Goal: Task Accomplishment & Management: Manage account settings

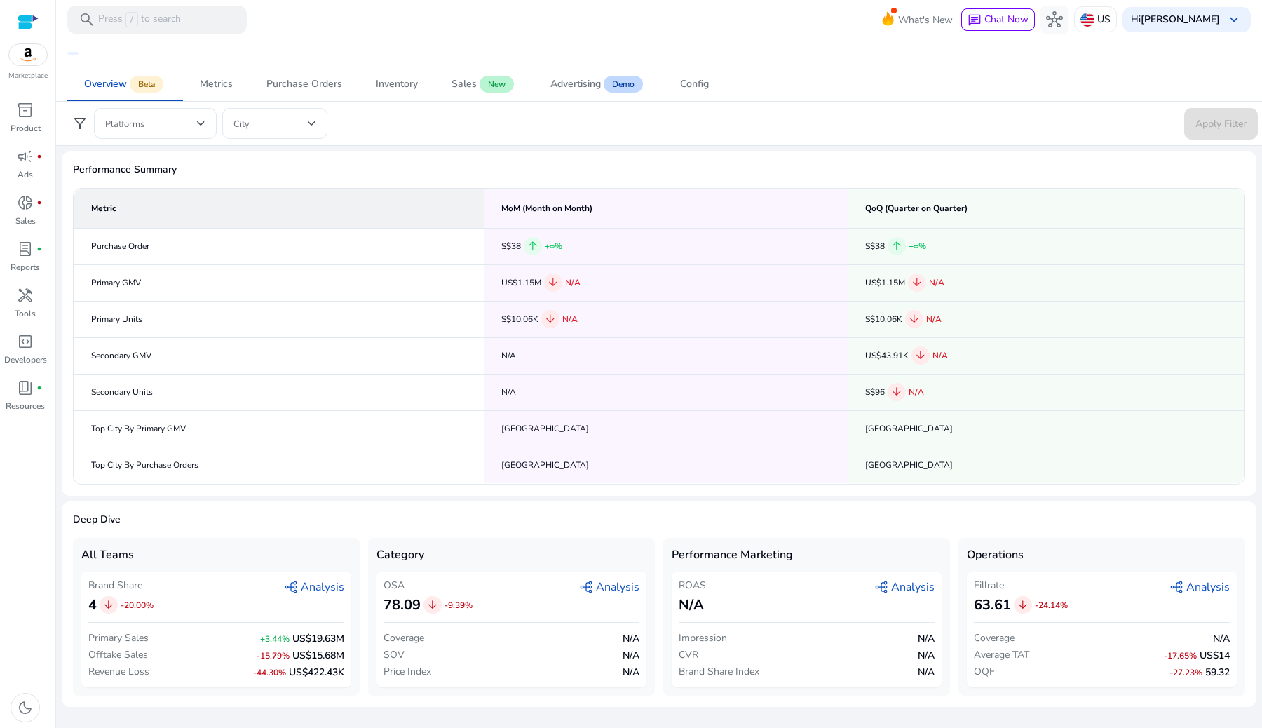
click at [17, 57] on img at bounding box center [28, 54] width 38 height 21
click at [26, 64] on img at bounding box center [28, 54] width 38 height 21
click at [29, 58] on img at bounding box center [28, 54] width 38 height 21
click at [29, 21] on div at bounding box center [28, 22] width 21 height 16
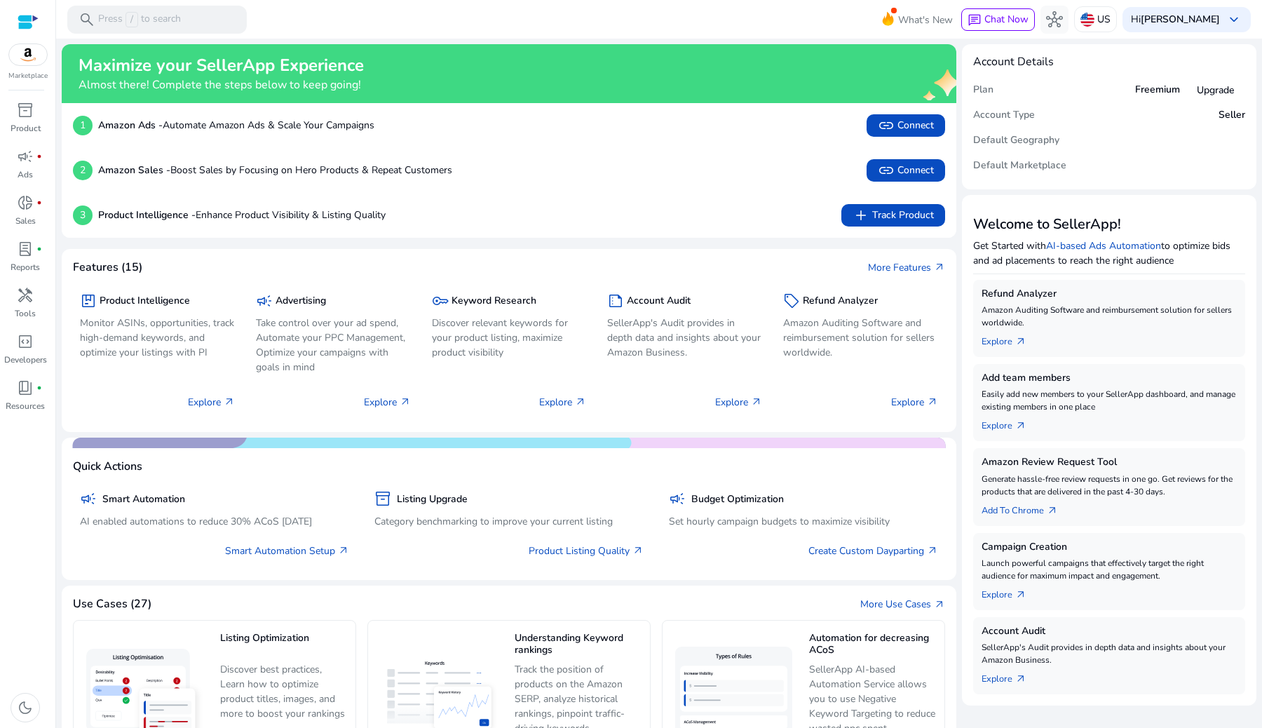
click at [32, 54] on img at bounding box center [28, 54] width 38 height 21
click at [31, 53] on img at bounding box center [28, 54] width 38 height 21
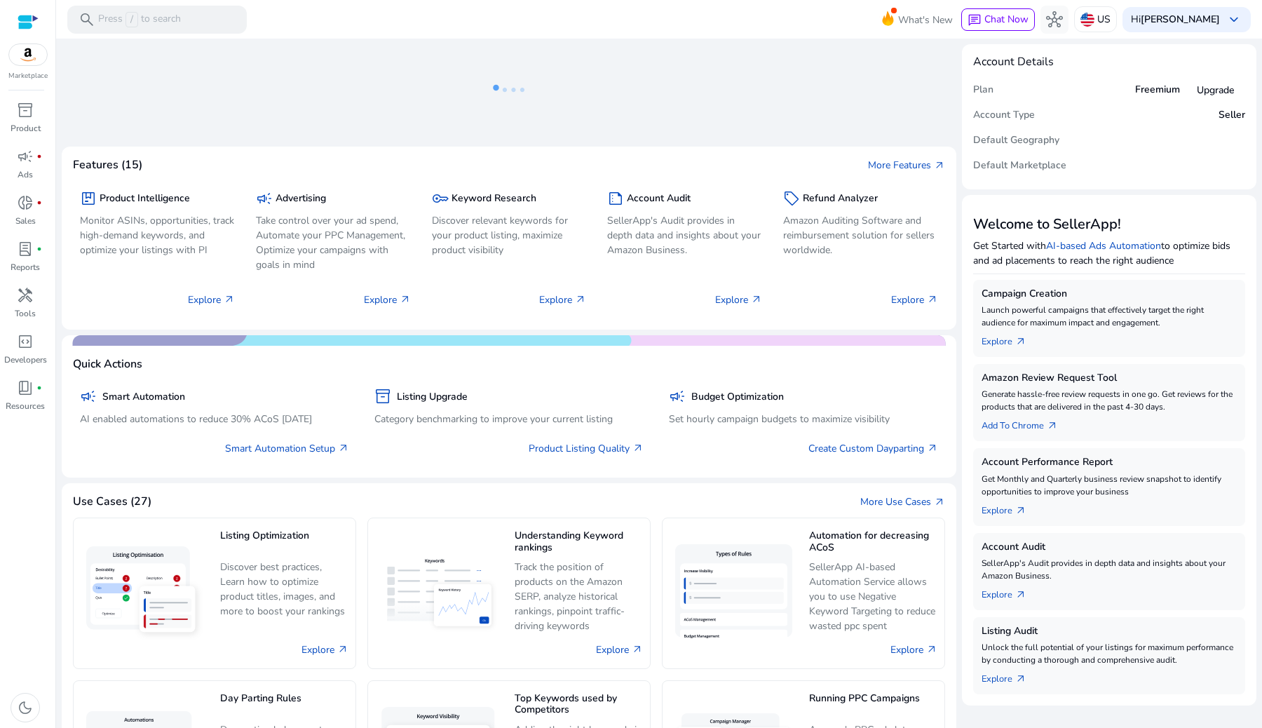
click at [20, 58] on img at bounding box center [28, 54] width 38 height 21
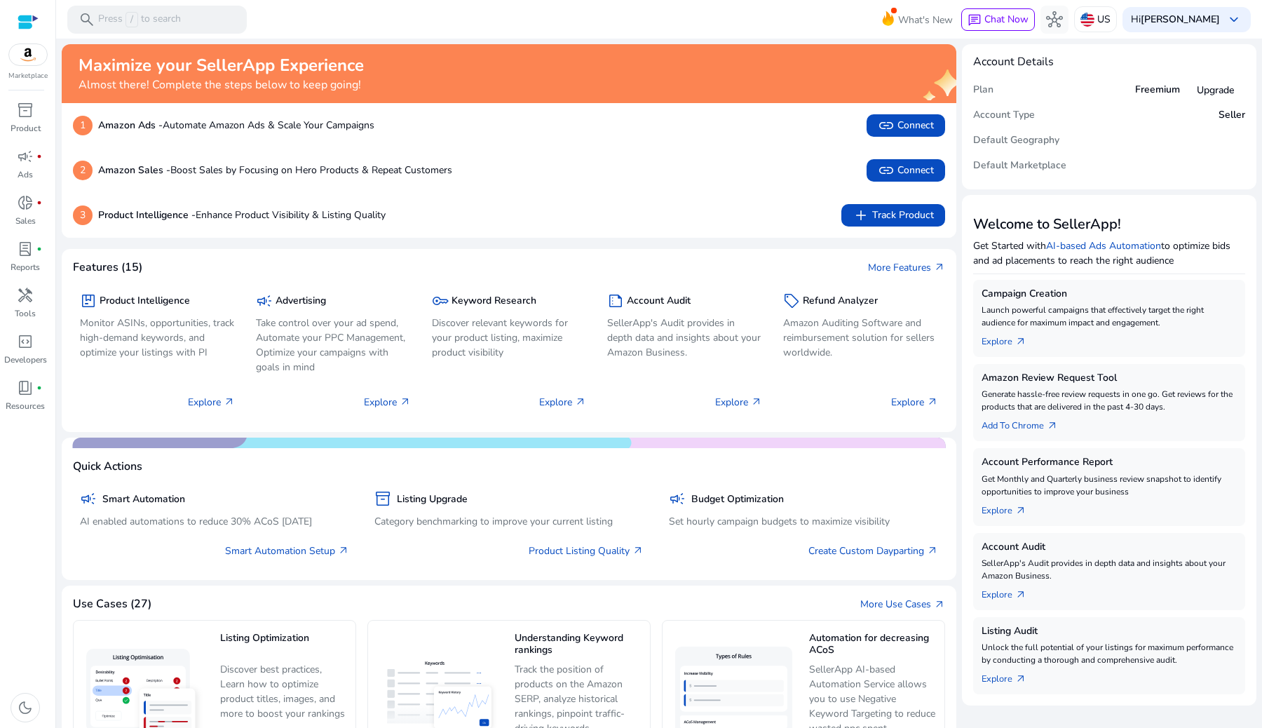
click at [27, 51] on img at bounding box center [28, 54] width 38 height 21
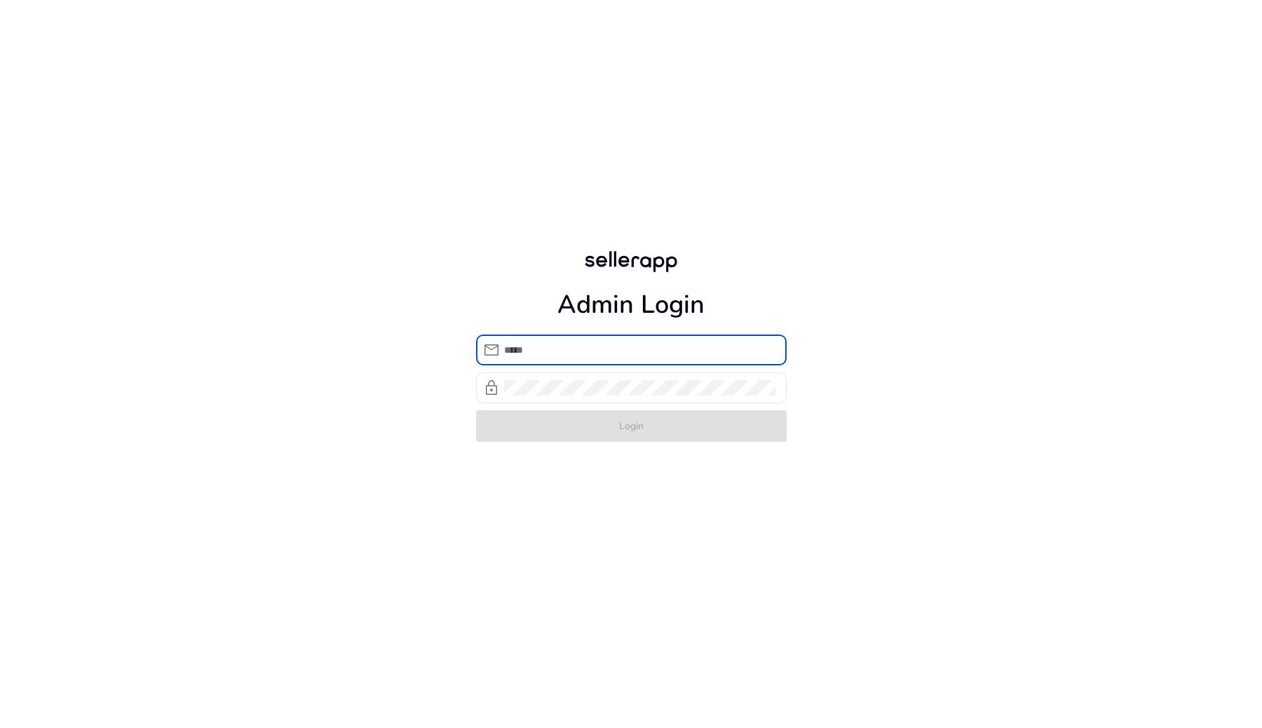
type input "**********"
click at [637, 432] on form "**********" at bounding box center [631, 388] width 311 height 107
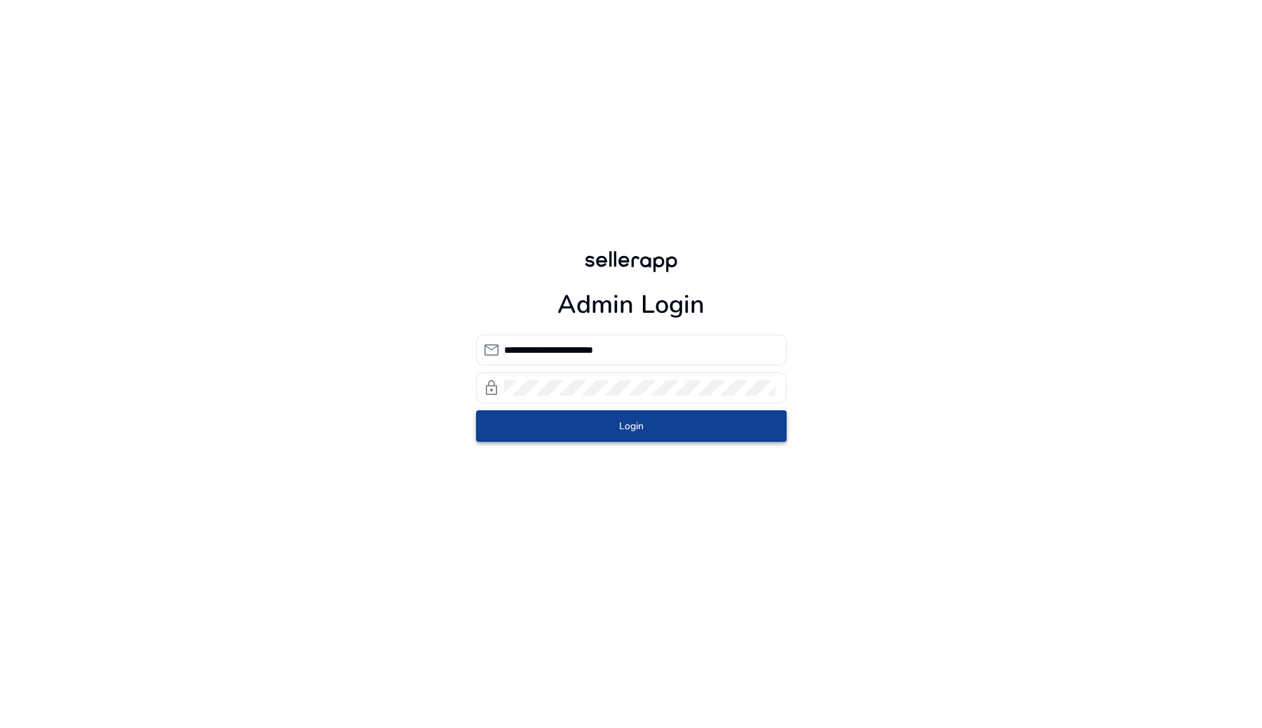
click at [644, 430] on span "submit" at bounding box center [631, 426] width 311 height 34
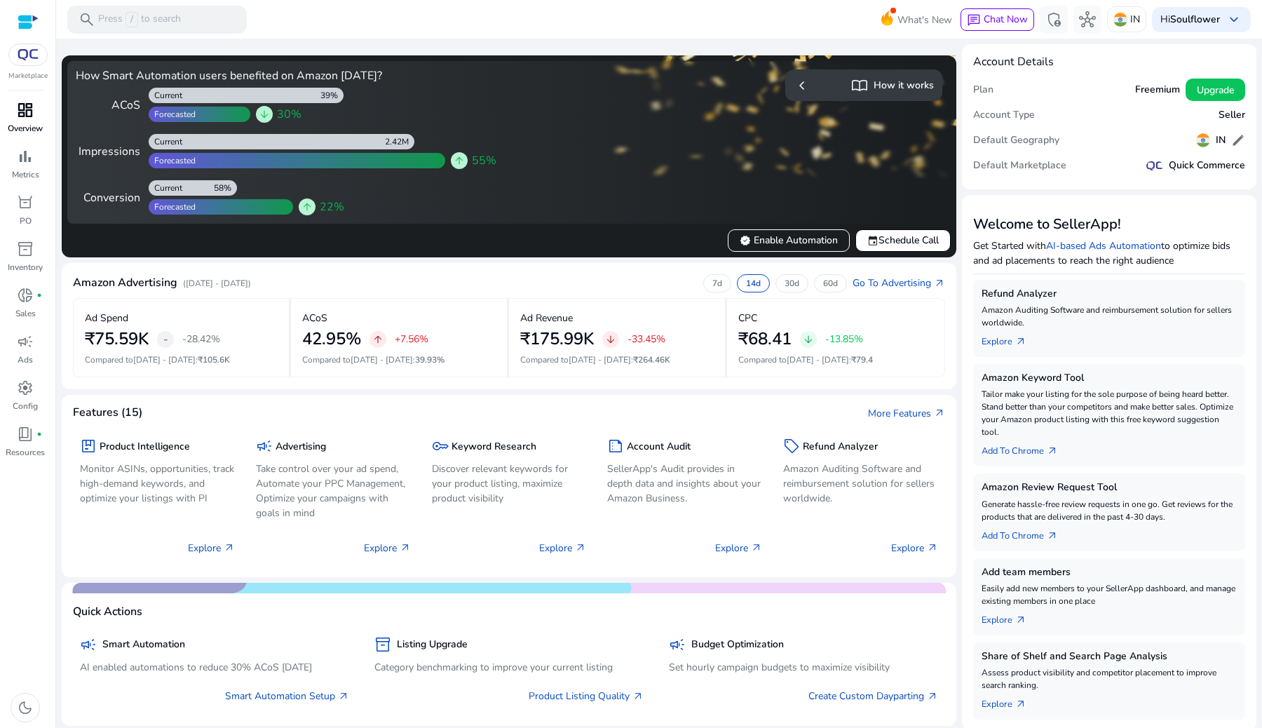
click at [31, 118] on span "dashboard" at bounding box center [25, 110] width 17 height 17
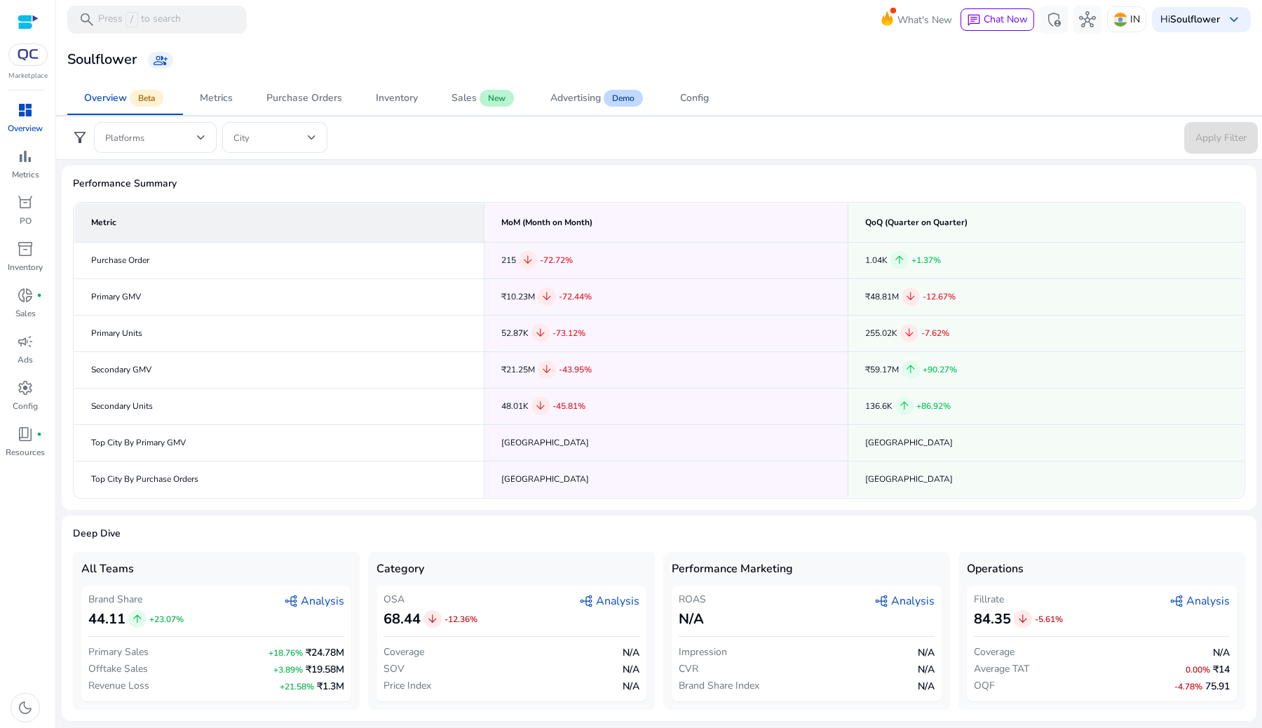
click at [0, 294] on html "We recommend switching to desktop view for the best experience. Marketplace das…" at bounding box center [631, 364] width 1262 height 728
